Goal: Information Seeking & Learning: Learn about a topic

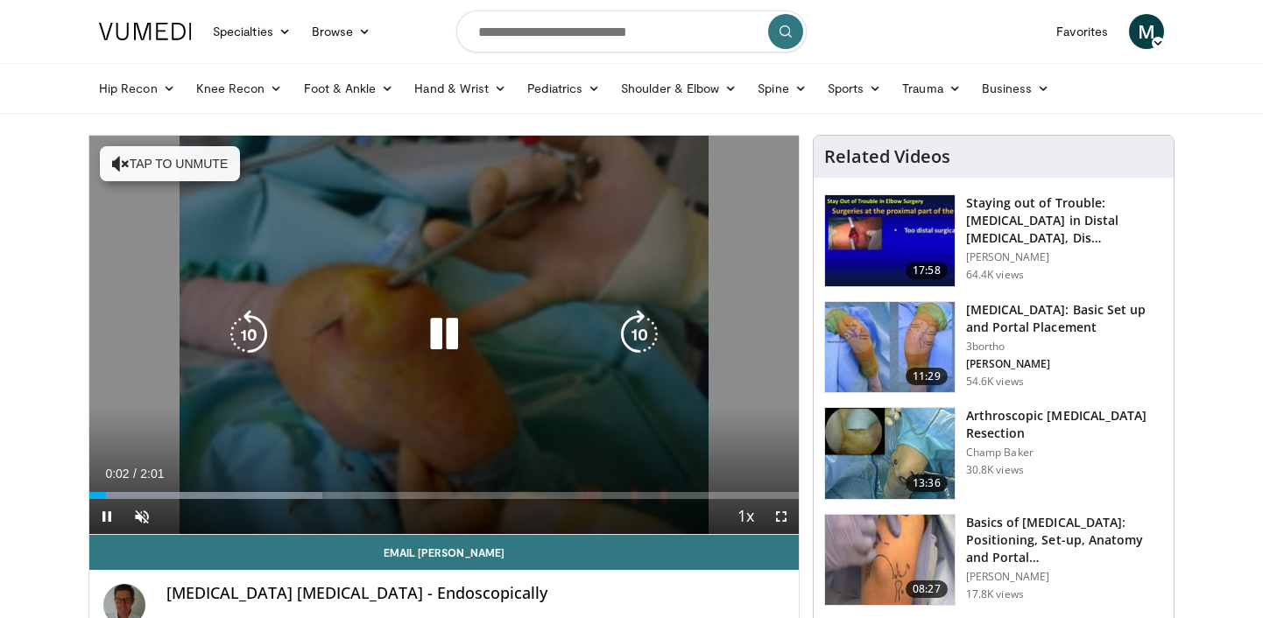
click at [208, 160] on button "Tap to unmute" at bounding box center [170, 163] width 140 height 35
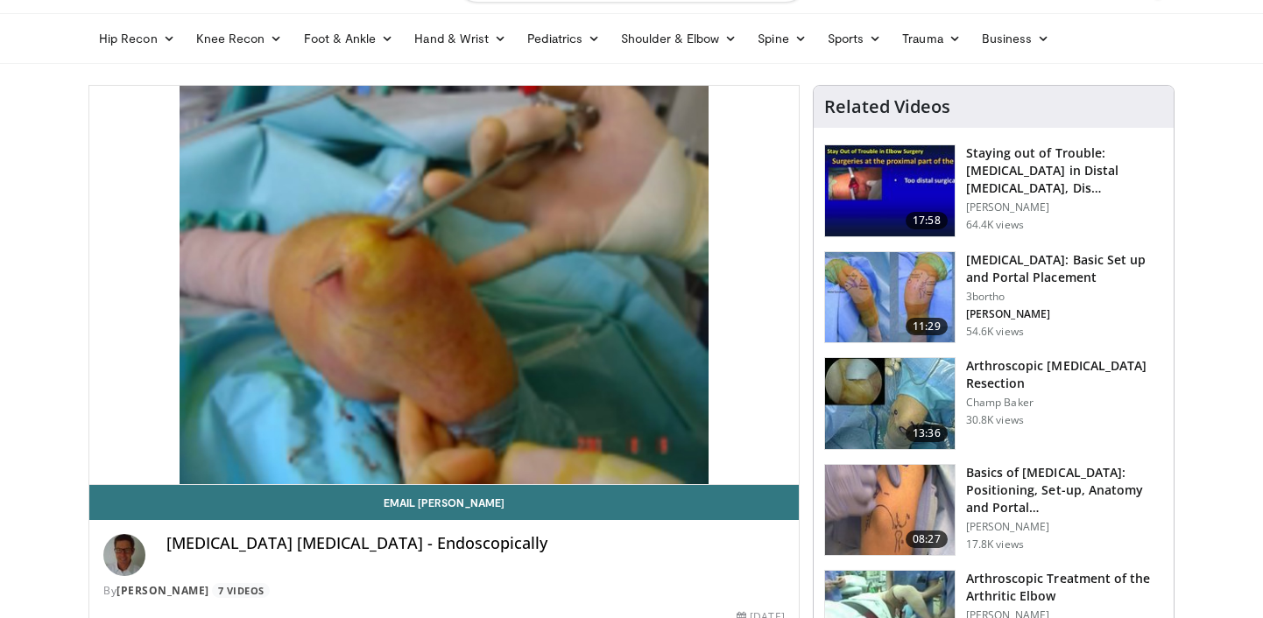
scroll to position [40, 0]
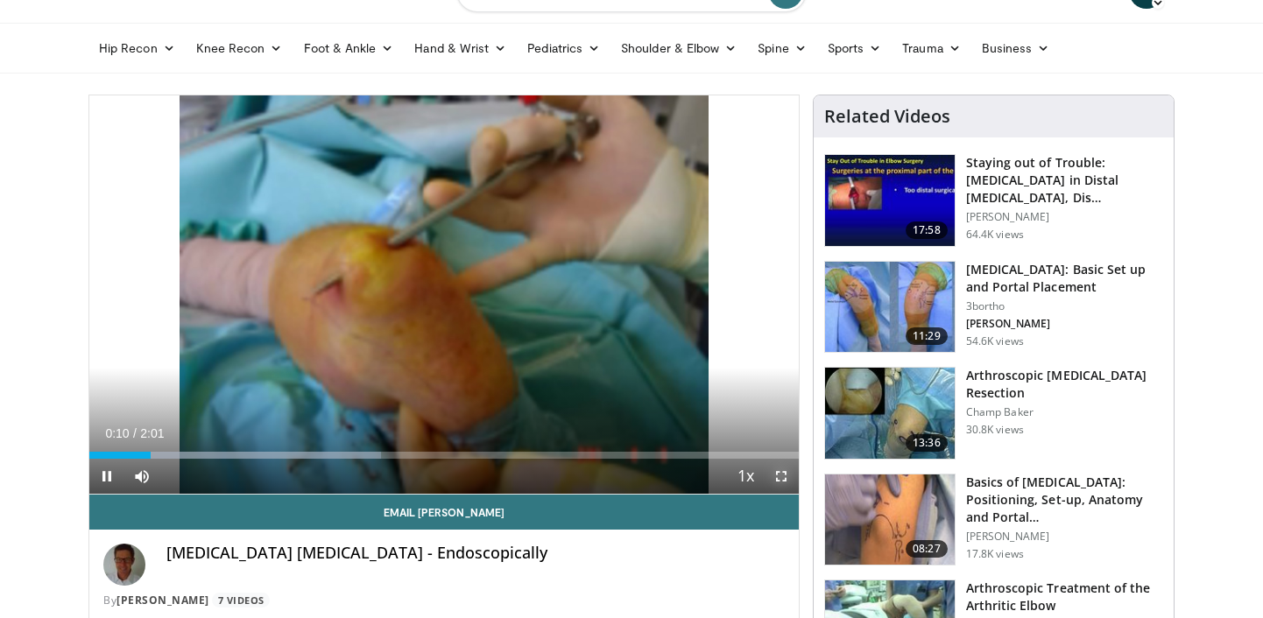
click at [785, 475] on span "Video Player" at bounding box center [781, 476] width 35 height 35
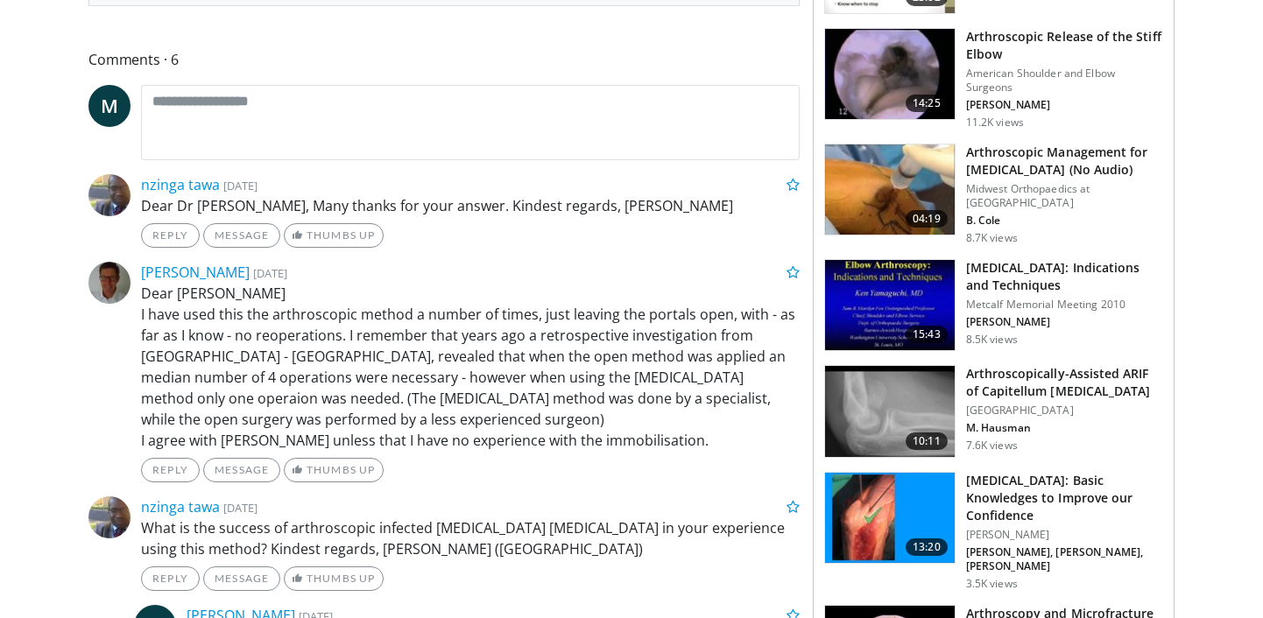
scroll to position [809, 0]
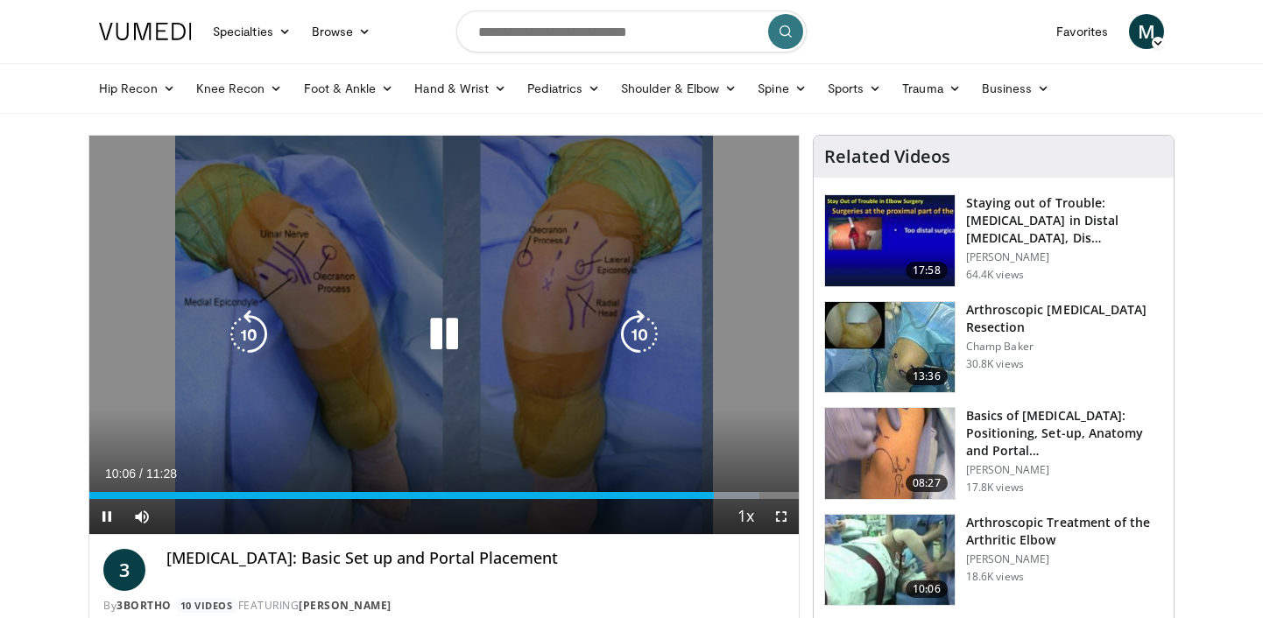
click at [450, 326] on icon "Video Player" at bounding box center [443, 334] width 49 height 49
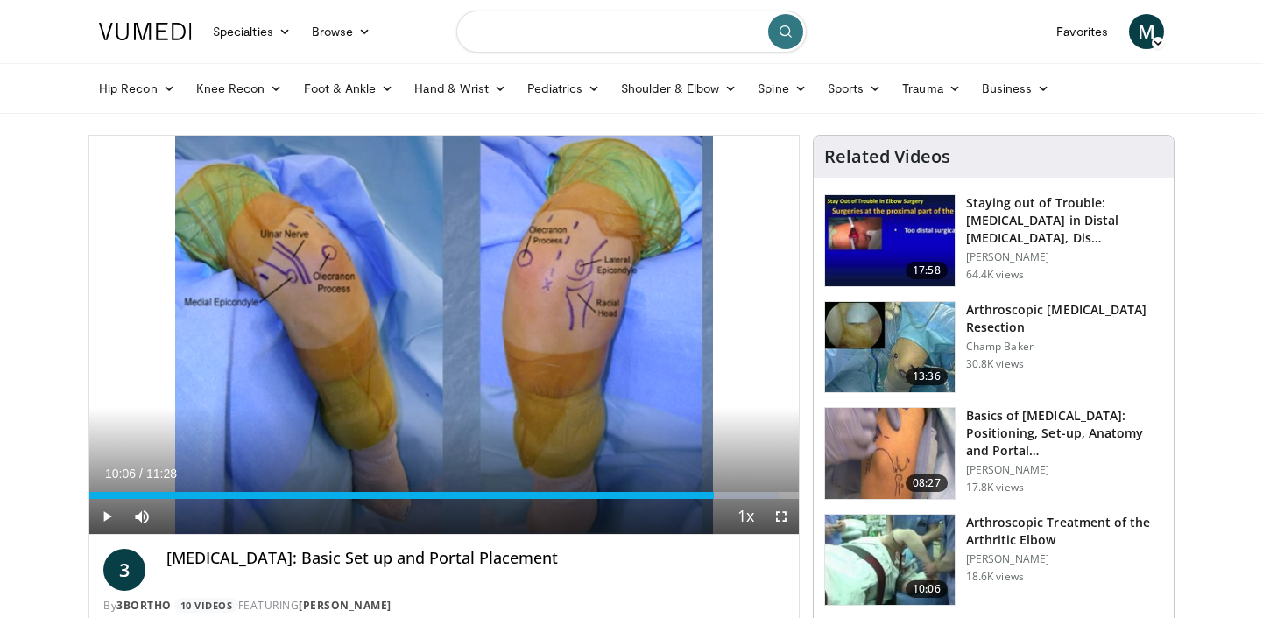
click at [646, 40] on input "Search topics, interventions" at bounding box center [631, 32] width 350 height 42
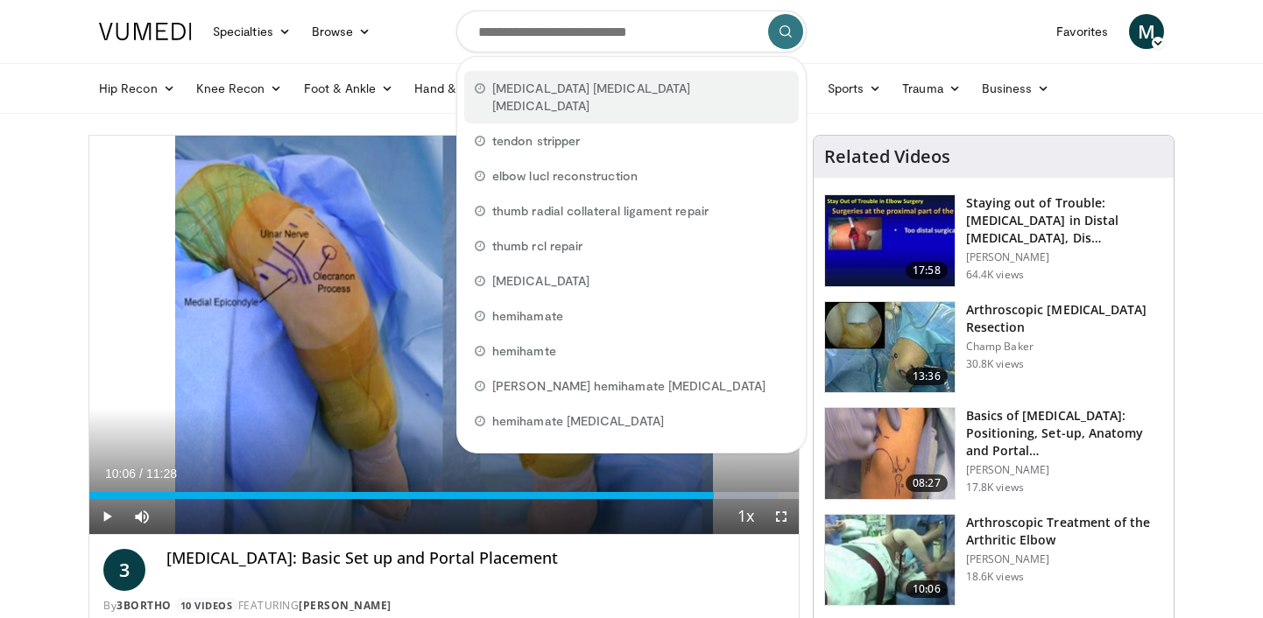
click at [636, 81] on span "endoscopic olecranon bursectomy" at bounding box center [640, 97] width 296 height 35
type input "**********"
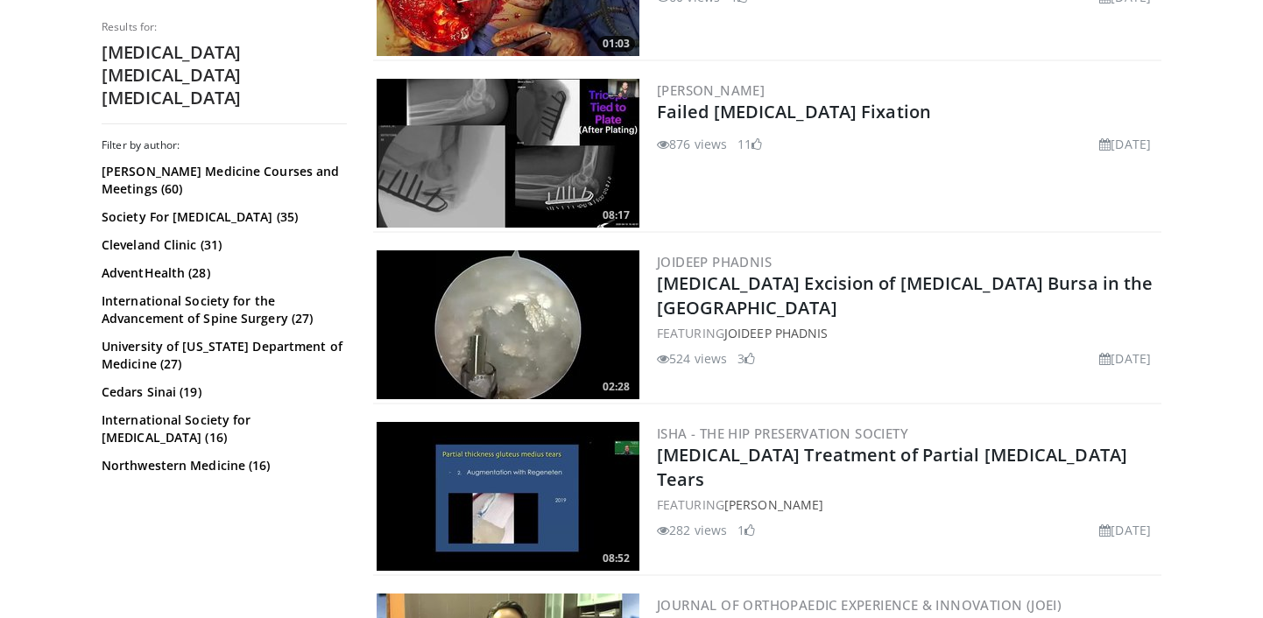
scroll to position [807, 0]
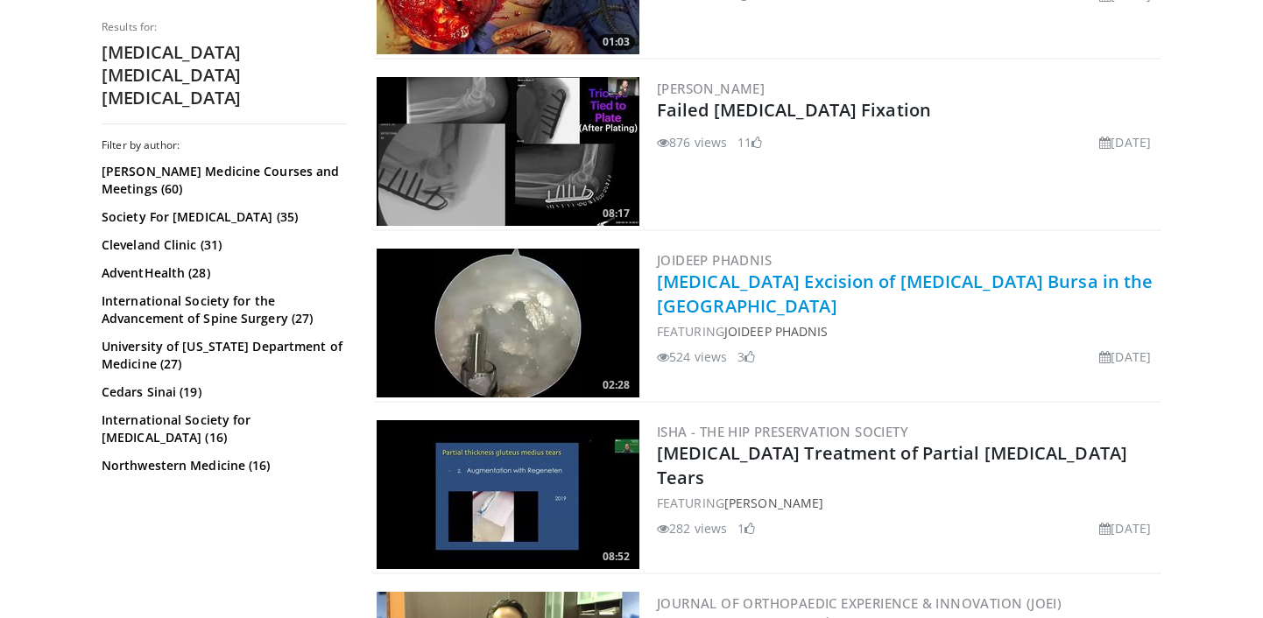
click at [809, 277] on link "[MEDICAL_DATA] Excision of [MEDICAL_DATA] Bursa in the [GEOGRAPHIC_DATA]" at bounding box center [905, 294] width 496 height 48
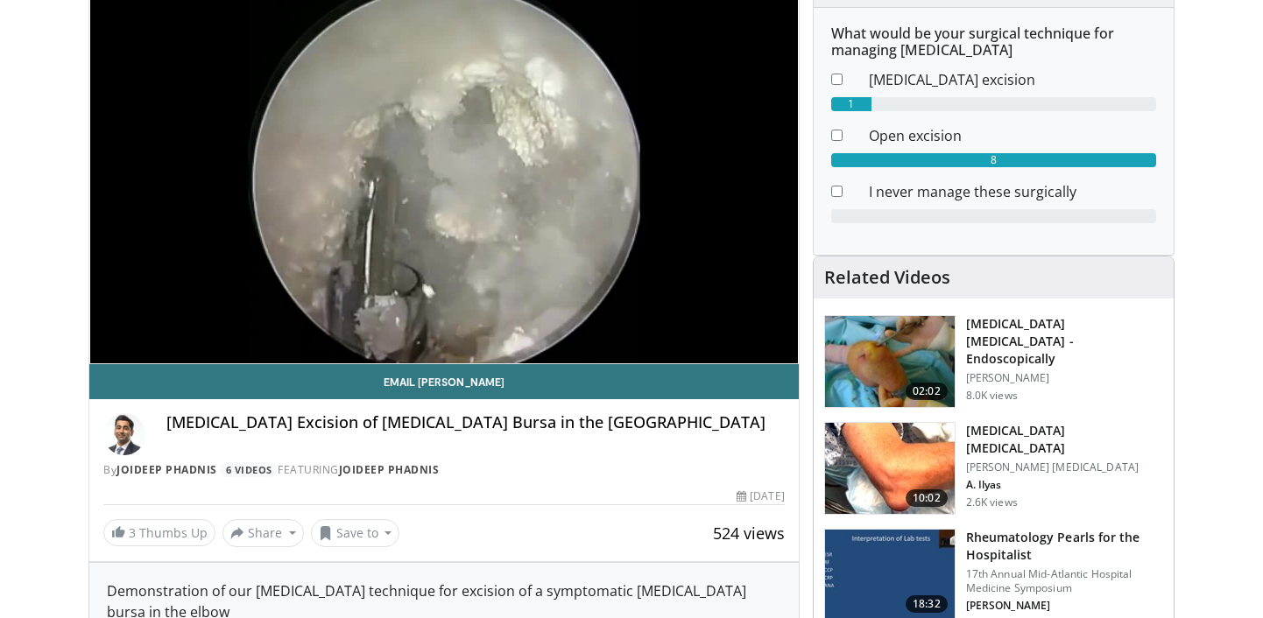
scroll to position [175, 0]
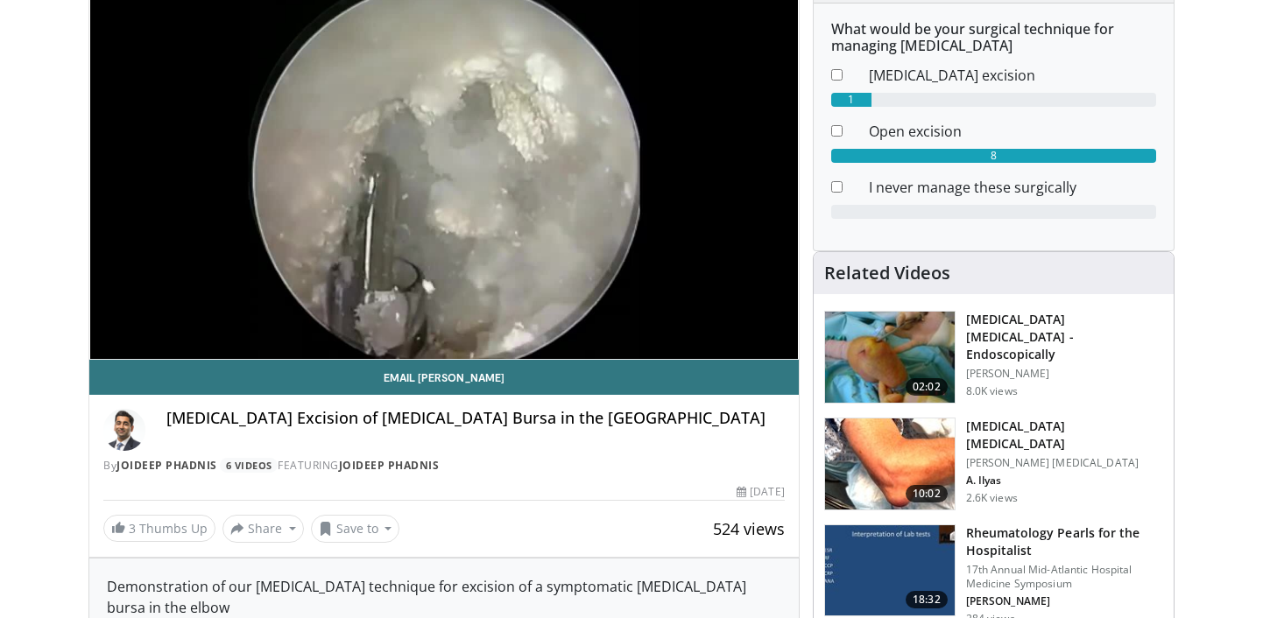
click at [970, 424] on h3 "[MEDICAL_DATA] [MEDICAL_DATA]" at bounding box center [1064, 435] width 197 height 35
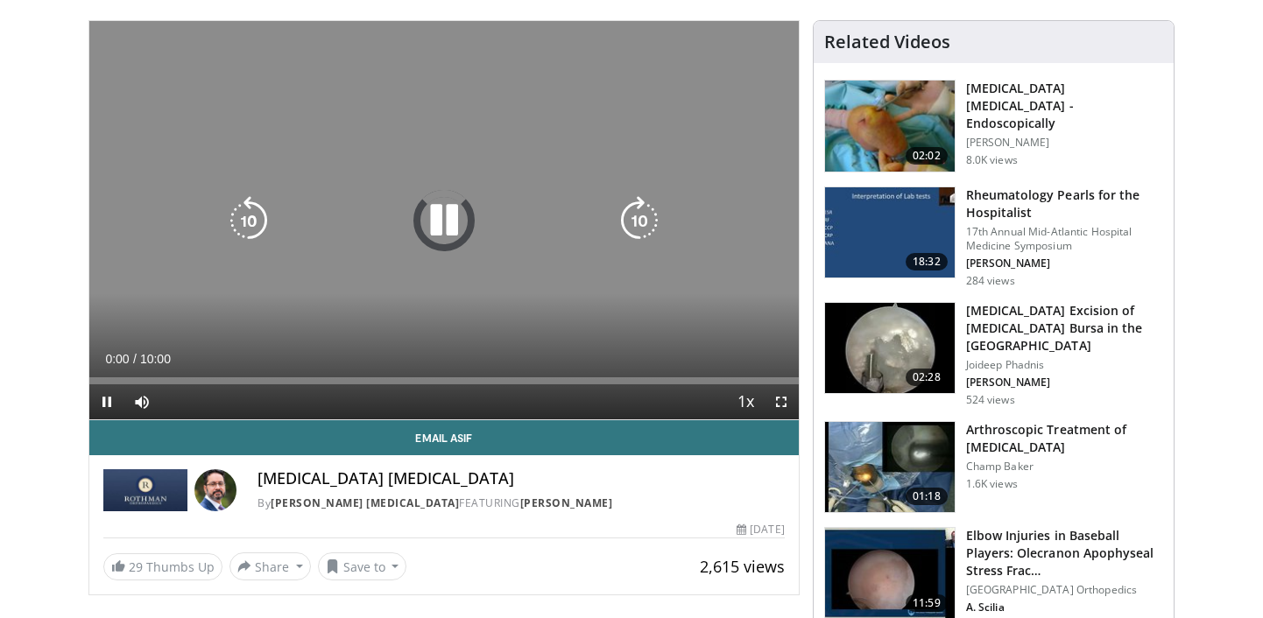
scroll to position [116, 0]
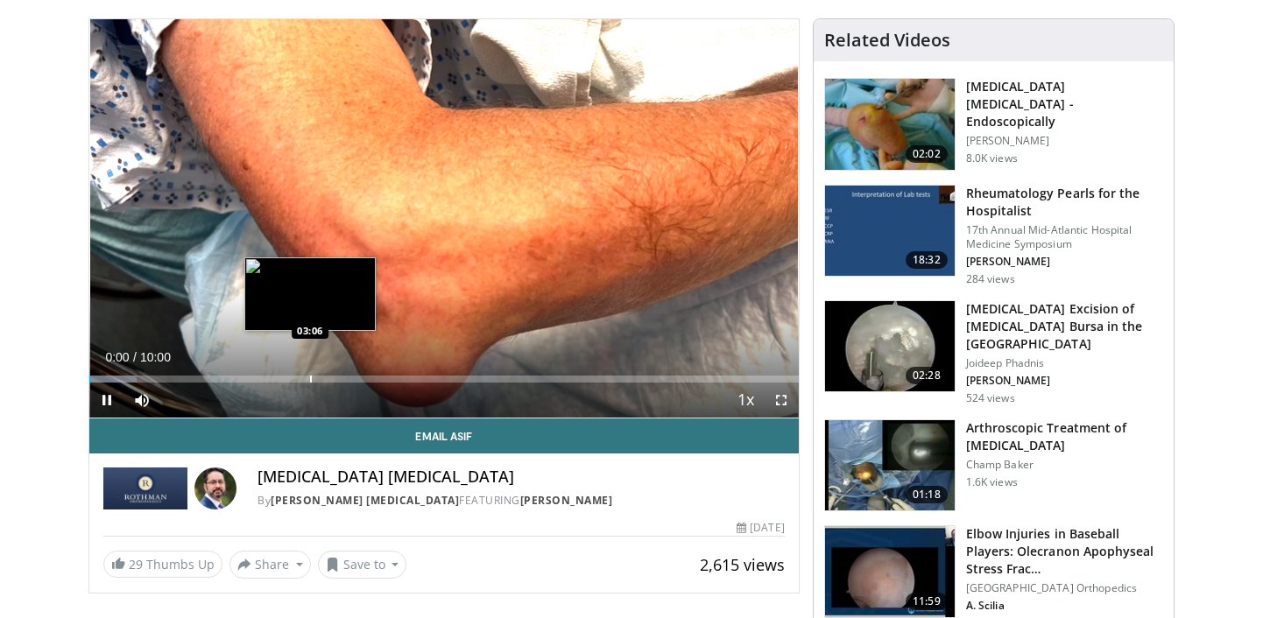
click at [310, 378] on div "Progress Bar" at bounding box center [311, 379] width 2 height 7
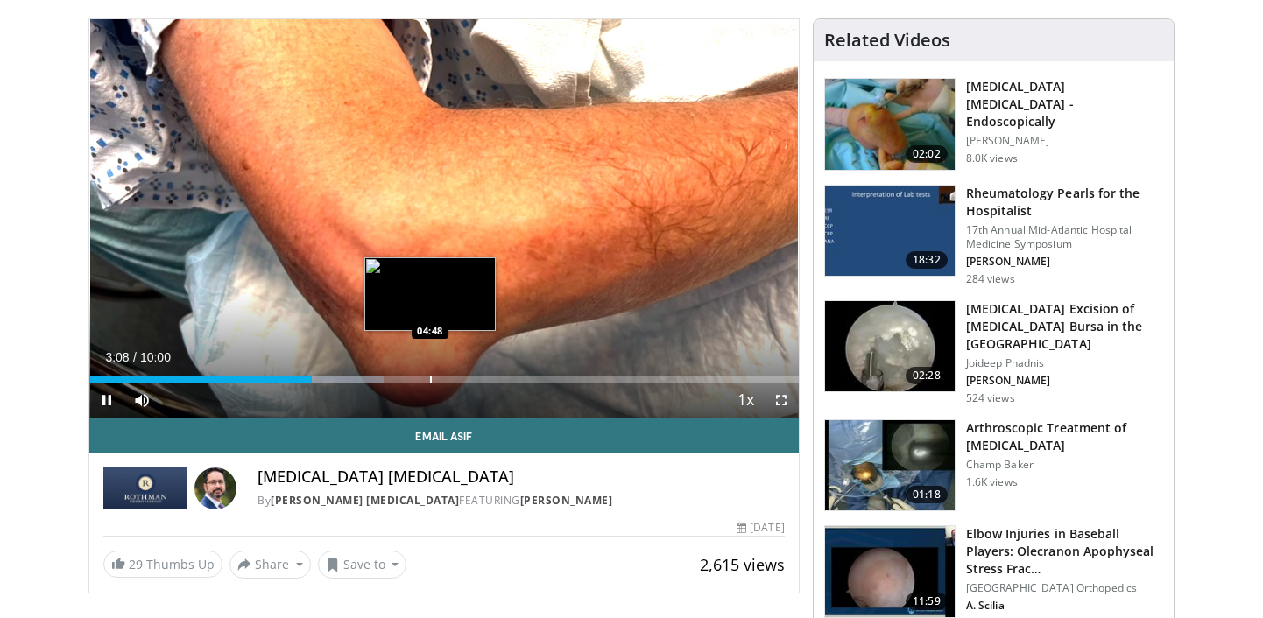
click at [429, 369] on div "Loaded : 41.53% 03:08 04:48" at bounding box center [443, 374] width 709 height 17
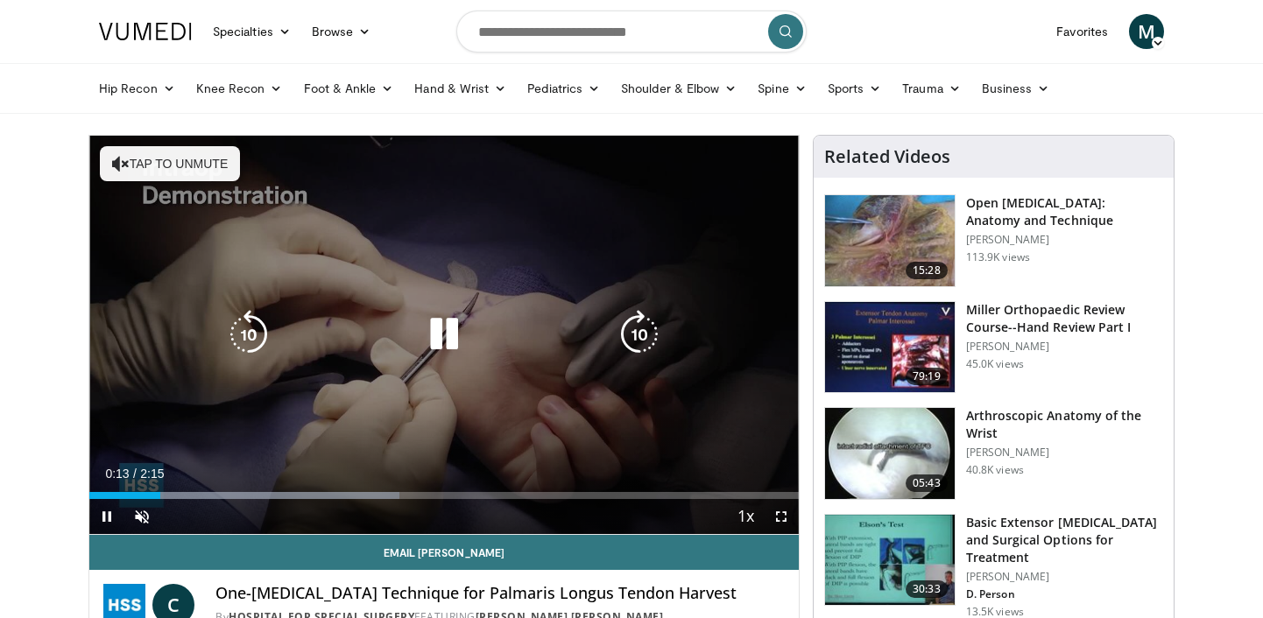
click at [454, 327] on icon "Video Player" at bounding box center [443, 334] width 49 height 49
click at [156, 151] on button "Tap to unmute" at bounding box center [170, 163] width 140 height 35
click at [448, 344] on icon "Video Player" at bounding box center [443, 334] width 49 height 49
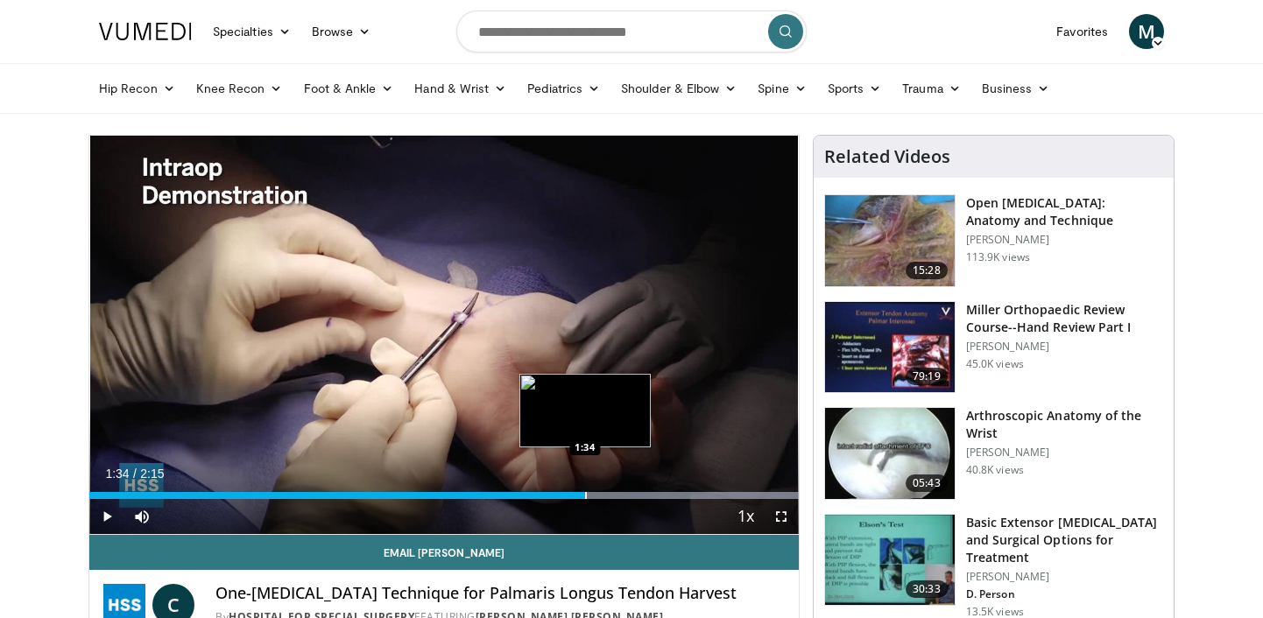
click at [584, 497] on div "Loaded : 100.00% 1:34 1:34" at bounding box center [443, 495] width 709 height 7
click at [615, 495] on div "Progress Bar" at bounding box center [616, 495] width 2 height 7
